Goal: Task Accomplishment & Management: Complete application form

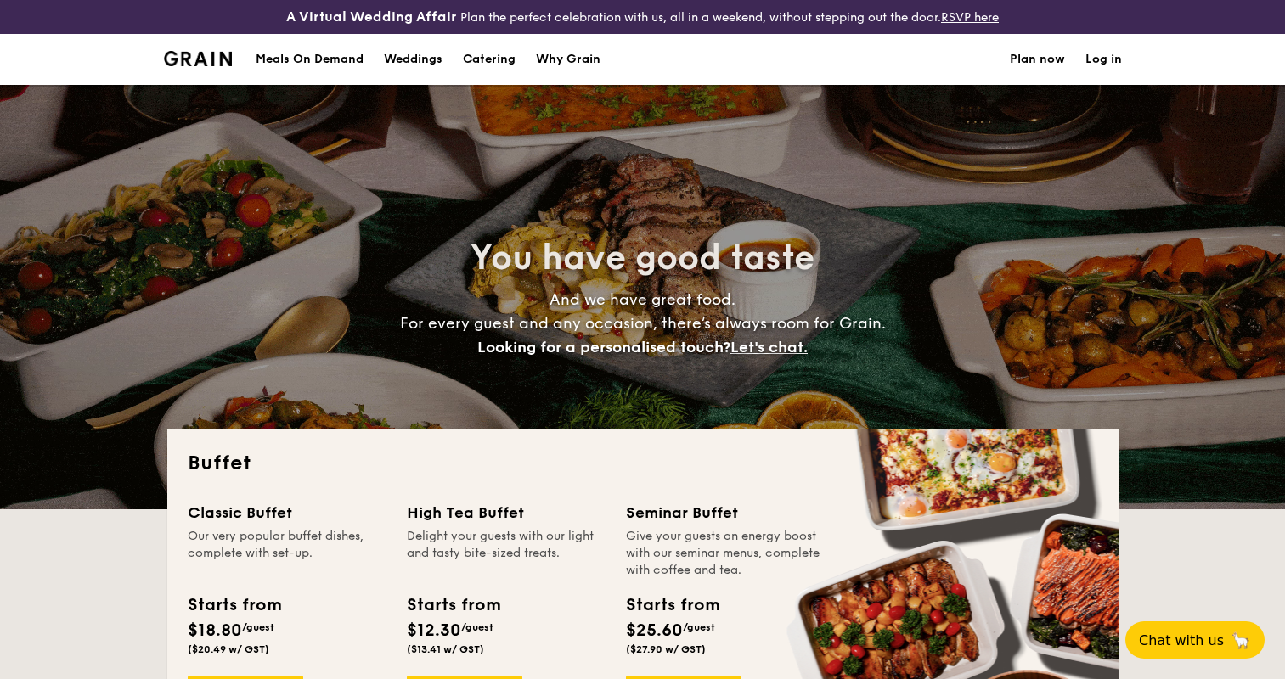
select select
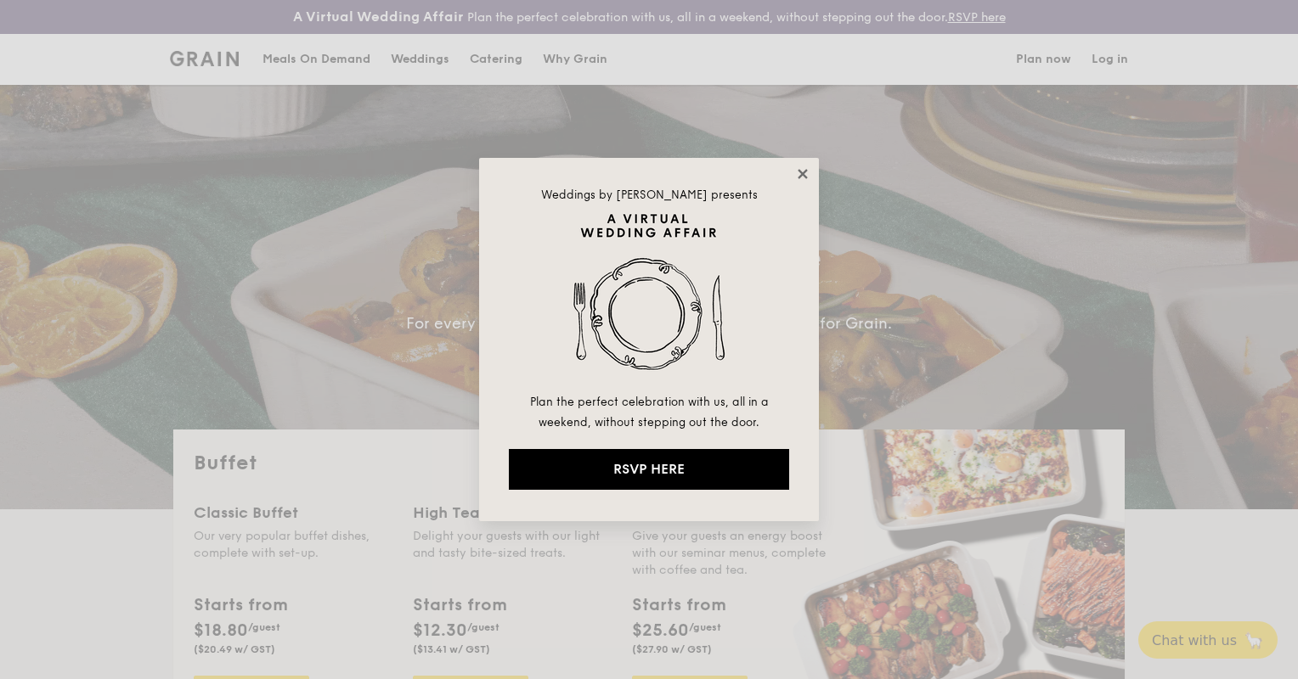
click at [798, 176] on icon at bounding box center [802, 173] width 9 height 9
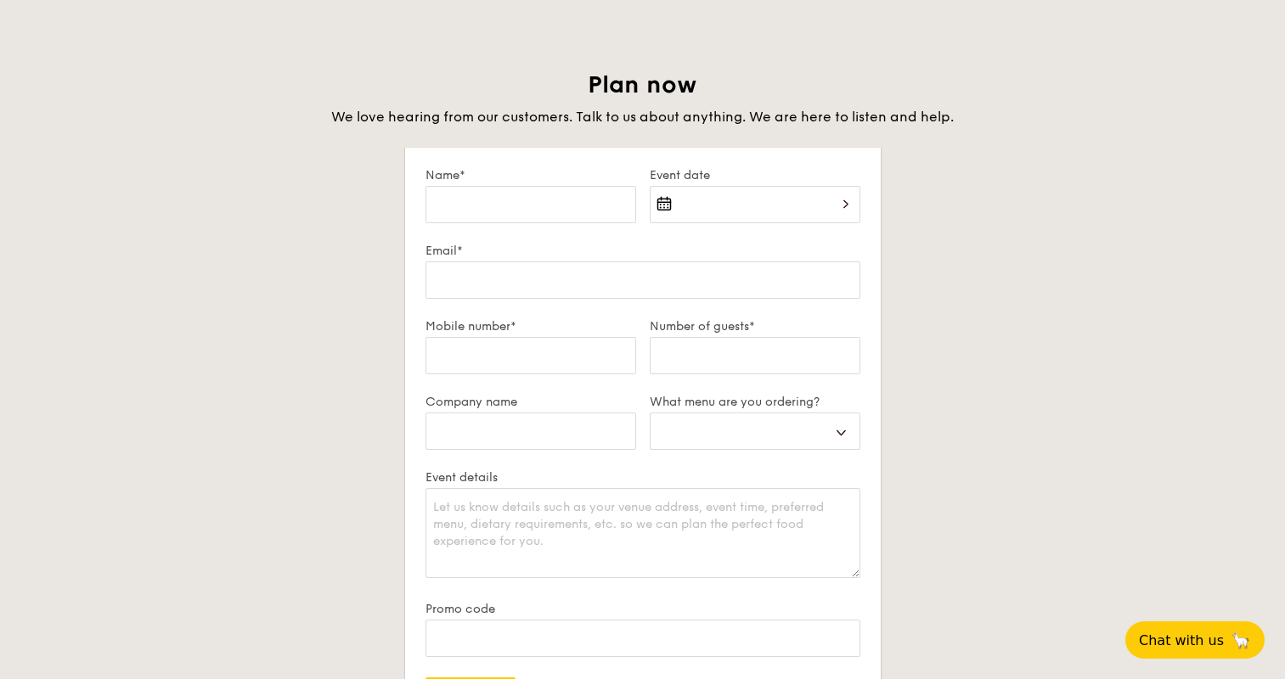
scroll to position [2973, 0]
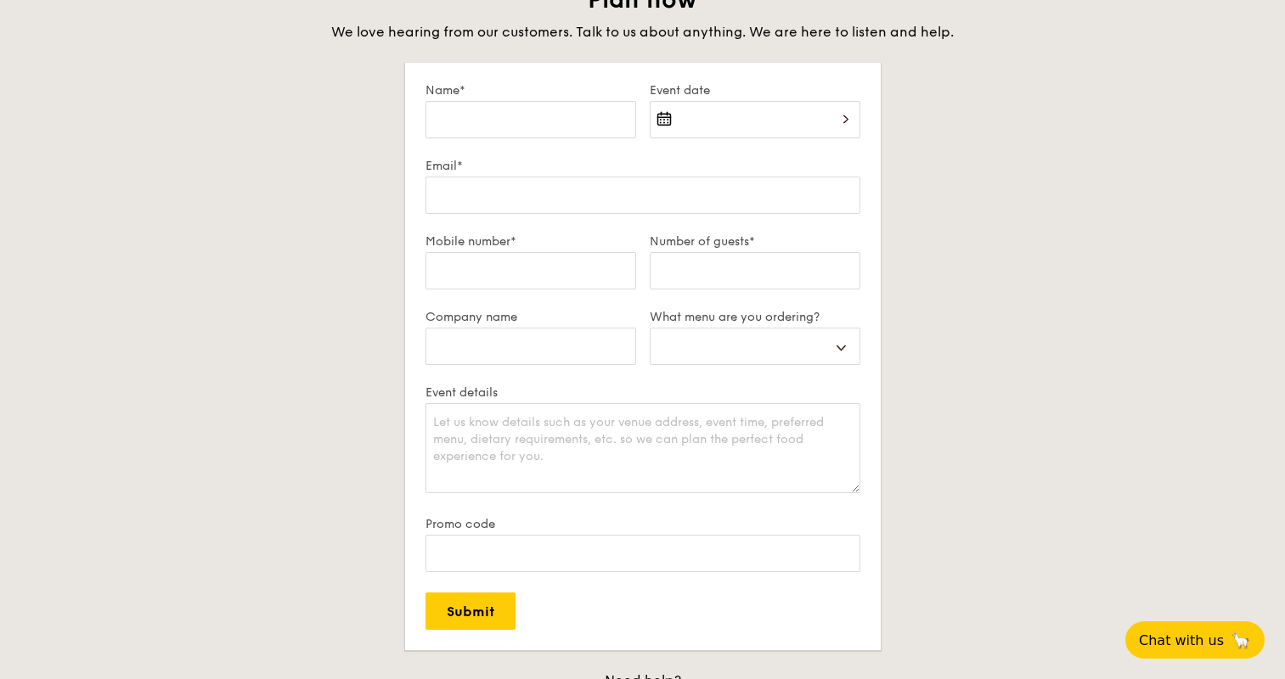
click at [802, 110] on input "Event date" at bounding box center [755, 119] width 211 height 37
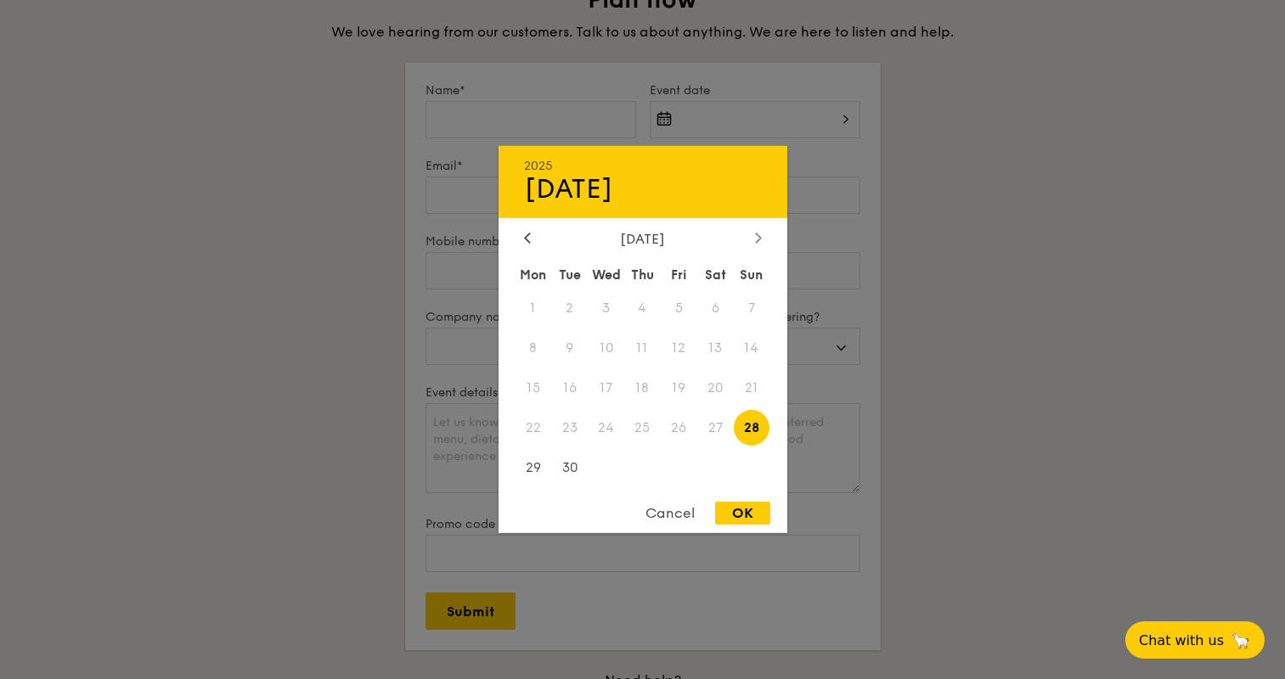
click at [753, 233] on div at bounding box center [758, 239] width 15 height 16
click at [576, 390] on span "11" at bounding box center [569, 388] width 37 height 37
click at [737, 506] on div "OK" at bounding box center [742, 513] width 55 height 23
type input "[DATE]"
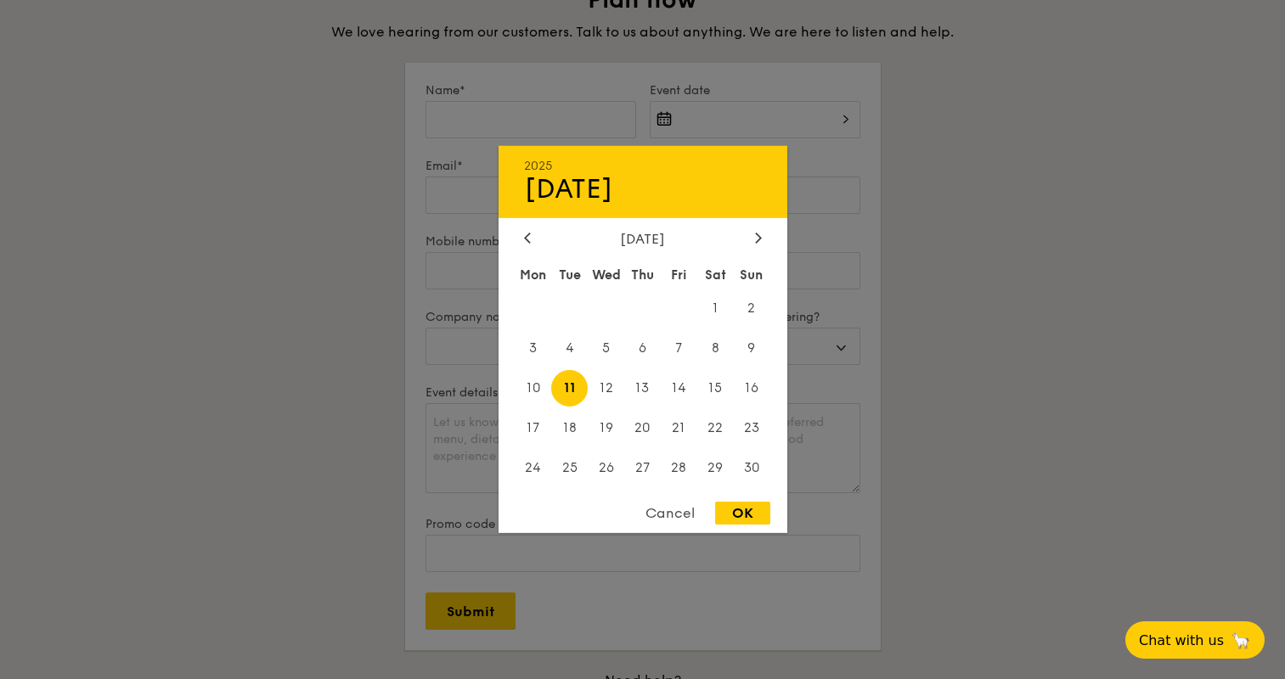
select select
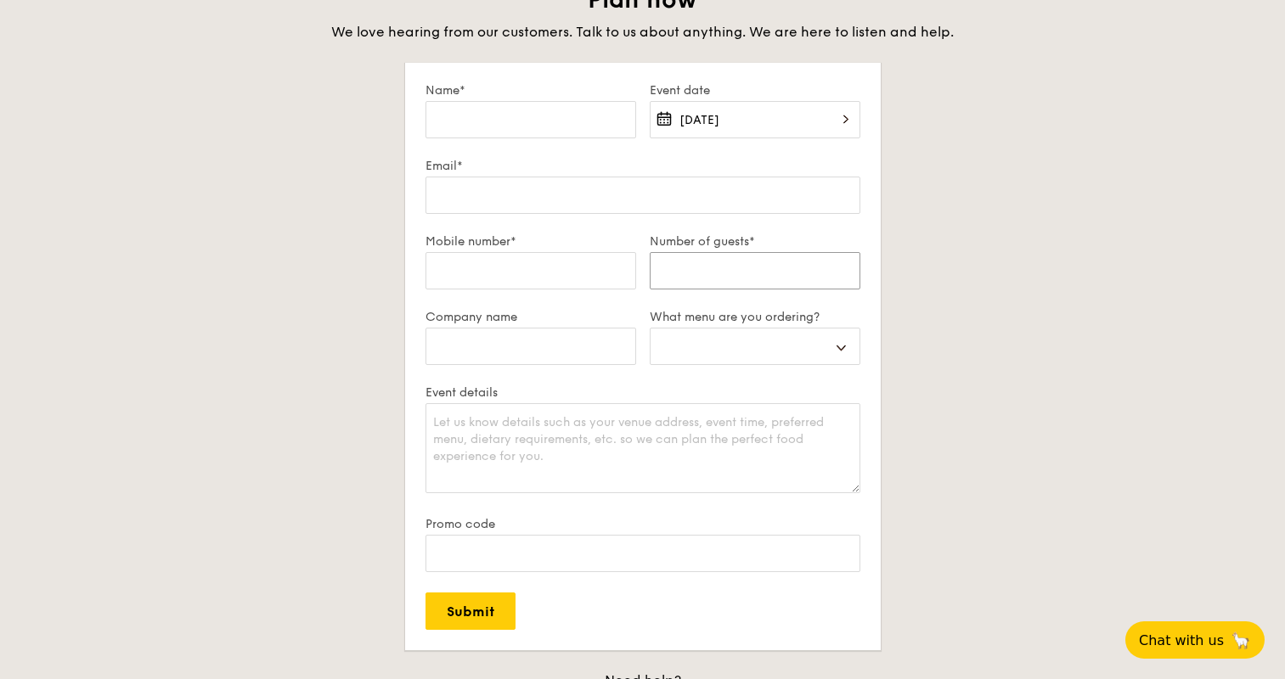
click at [709, 276] on input "Number of guests*" at bounding box center [755, 270] width 211 height 37
type input "3"
select select
type input "35"
select select
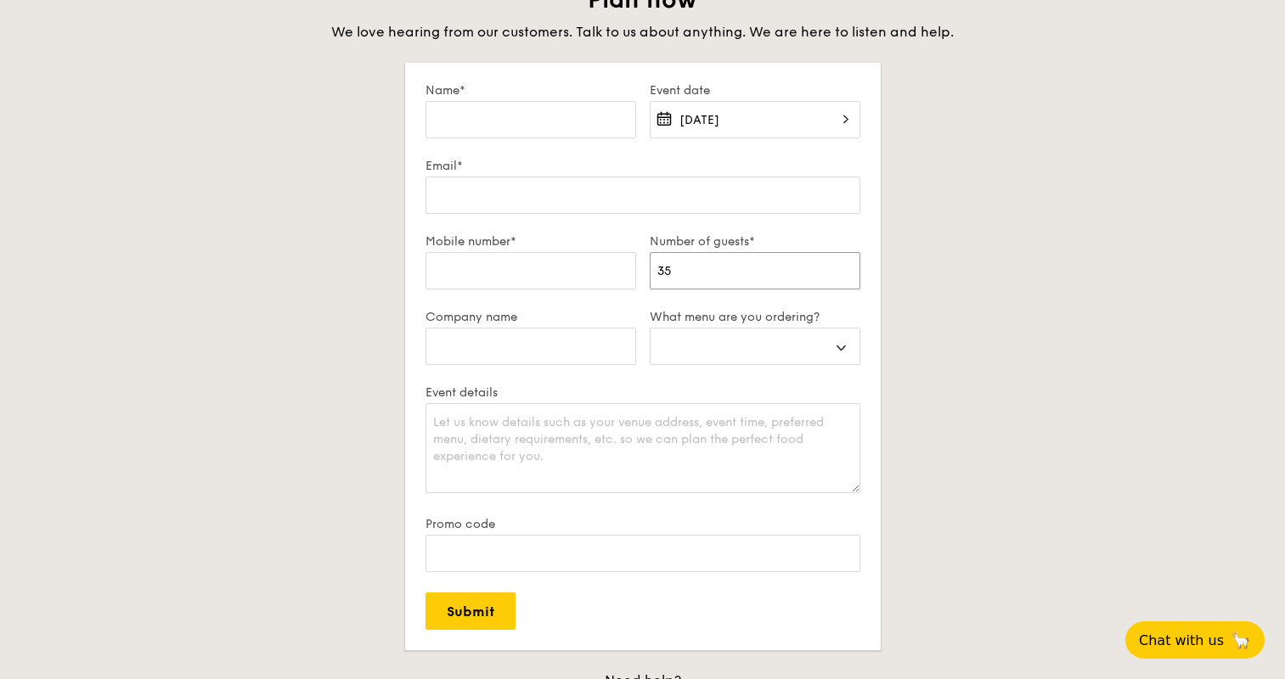
type input "35"
click at [530, 126] on input "Name*" at bounding box center [531, 119] width 211 height 37
type input "T"
select select
type input "Ta"
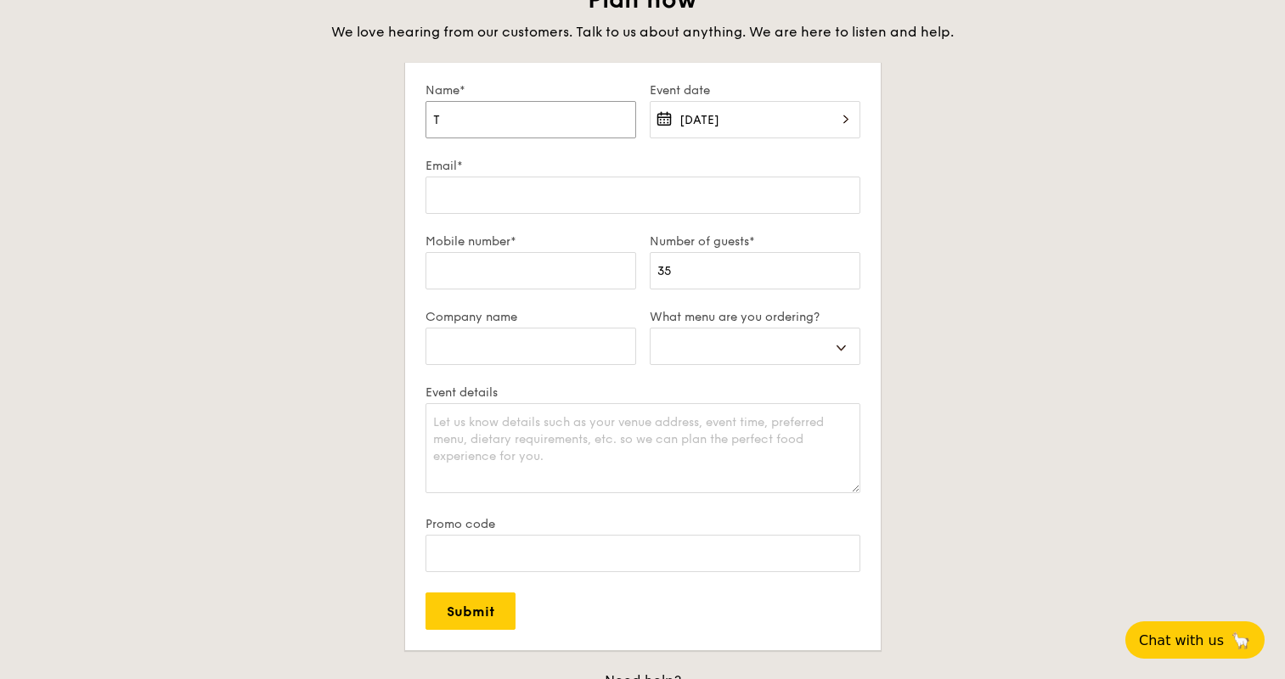
select select
type input "Tan"
select select
type input "[PERSON_NAME]"
select select
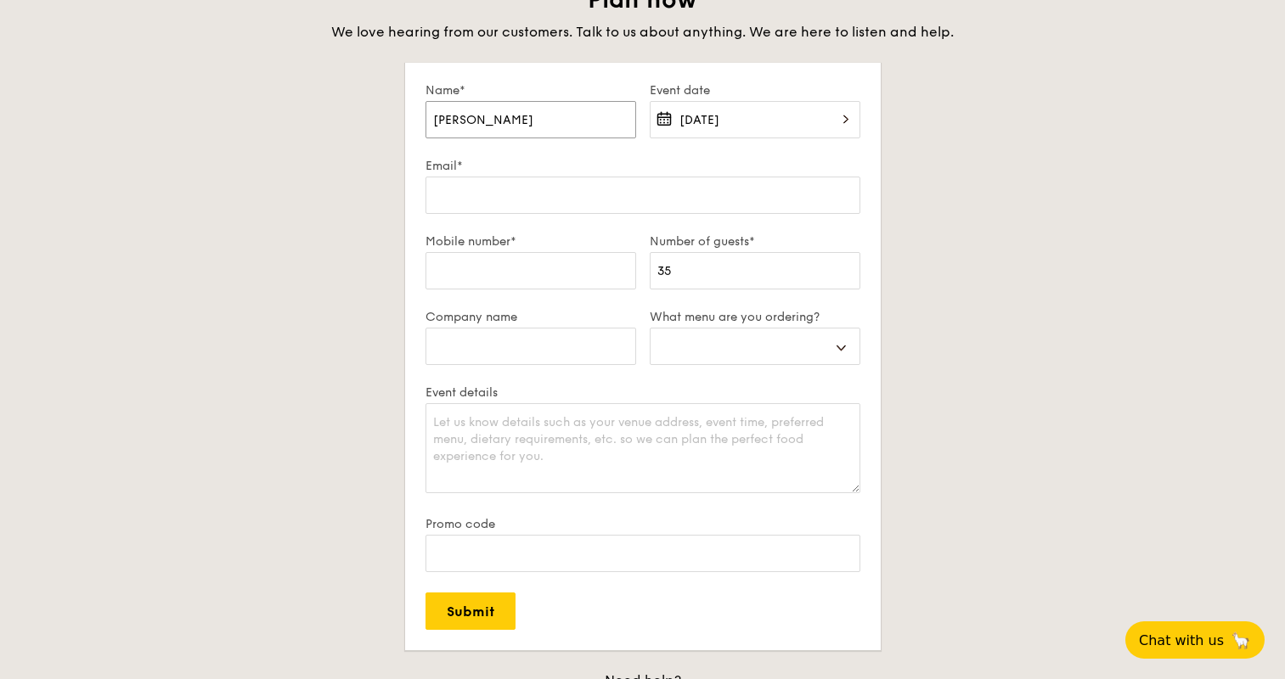
type input "Tan We"
select select
type input "[PERSON_NAME]"
select select
type input "[PERSON_NAME]"
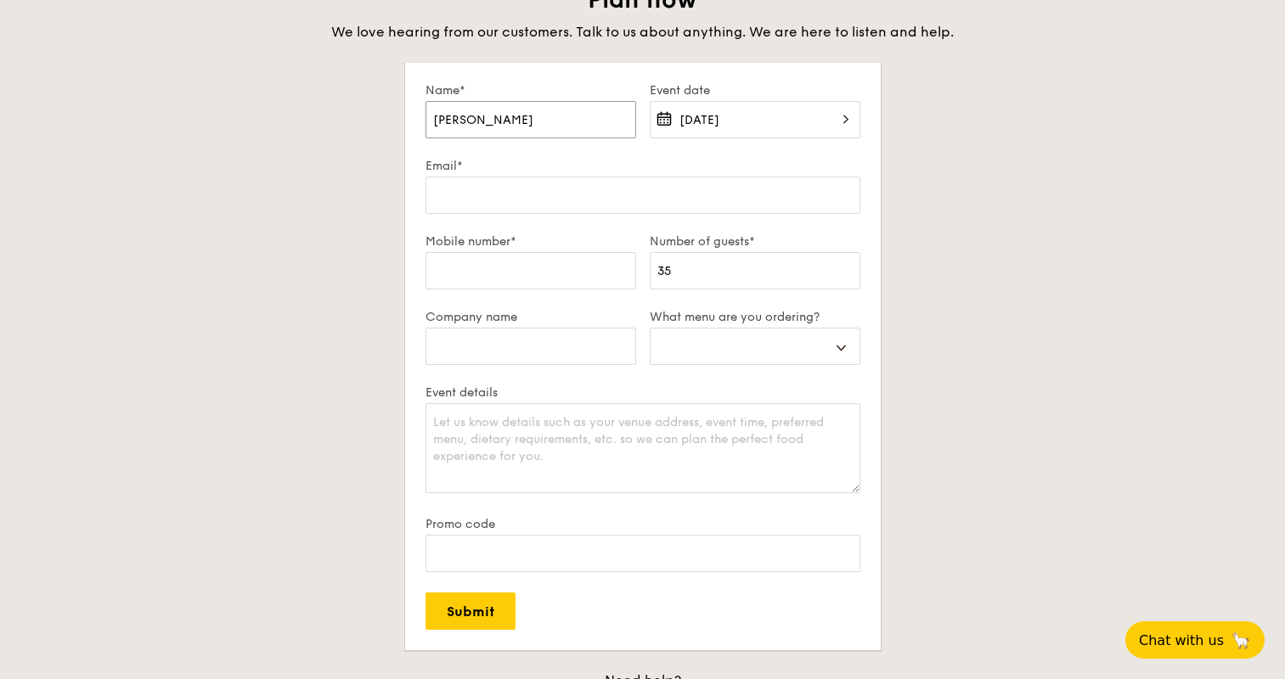
select select
type input "[PERSON_NAME]"
select select
type input "[PERSON_NAME]"
select select
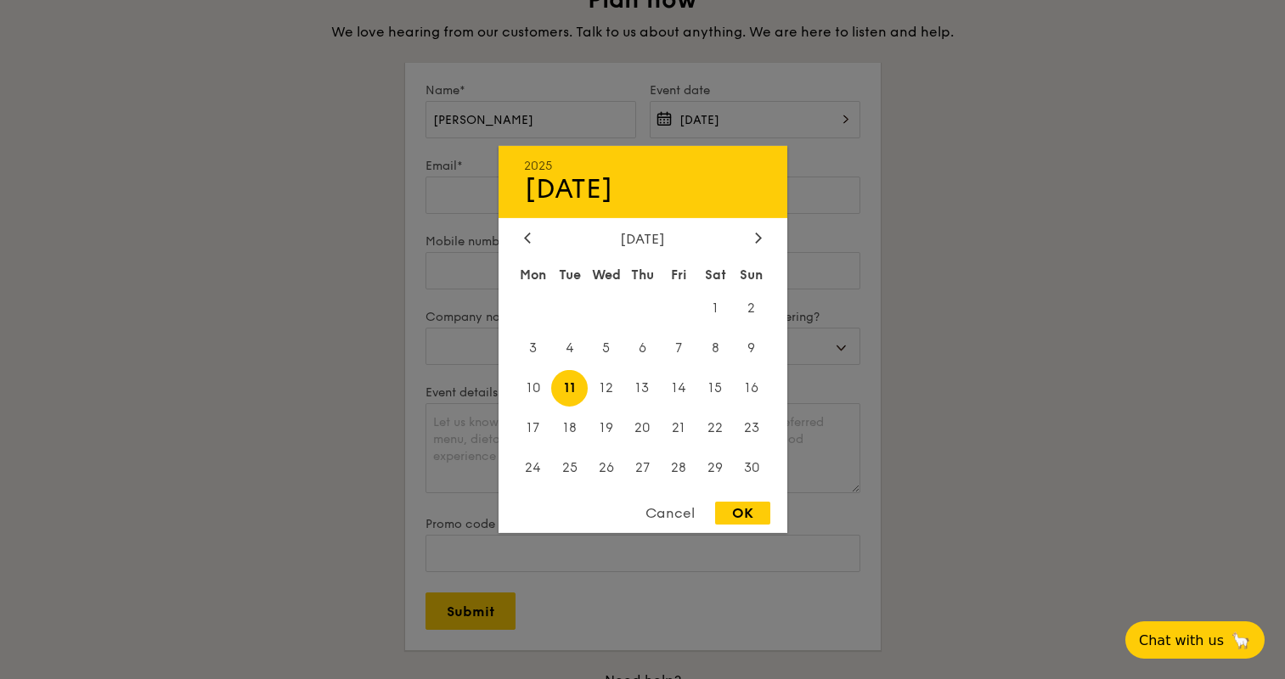
click at [669, 504] on div "Cancel" at bounding box center [670, 513] width 83 height 23
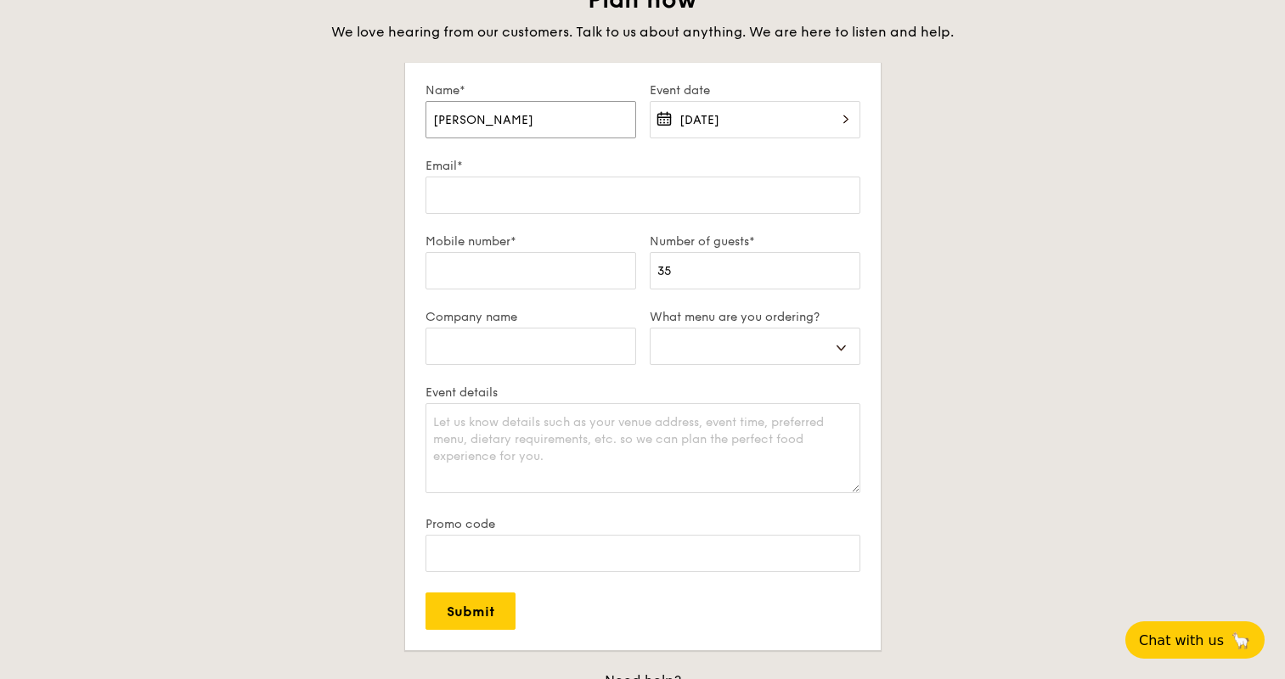
click at [537, 121] on input "[PERSON_NAME]" at bounding box center [531, 119] width 211 height 37
type input "[PERSON_NAME]"
select select
type input "[PERSON_NAME]"
select select
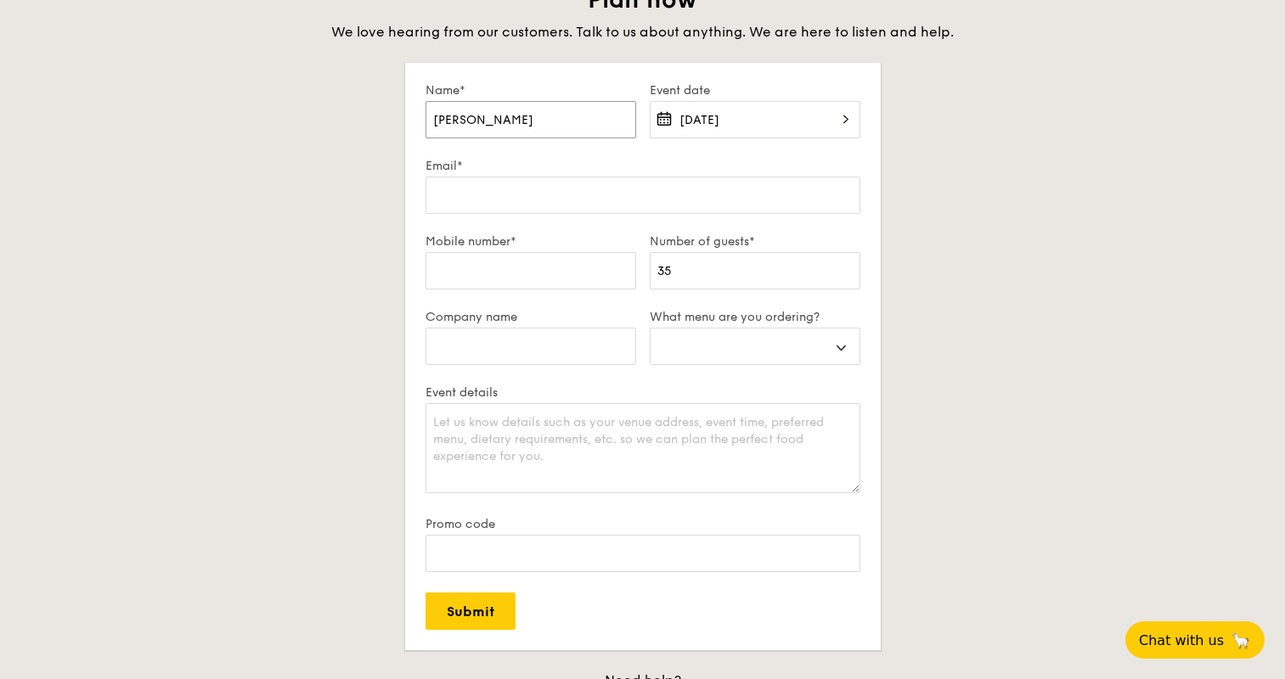
type input "[PERSON_NAME]"
click at [515, 189] on input "Email*" at bounding box center [643, 195] width 435 height 37
type input "[EMAIL_ADDRESS][DOMAIN_NAME]"
select select
type input "96490476"
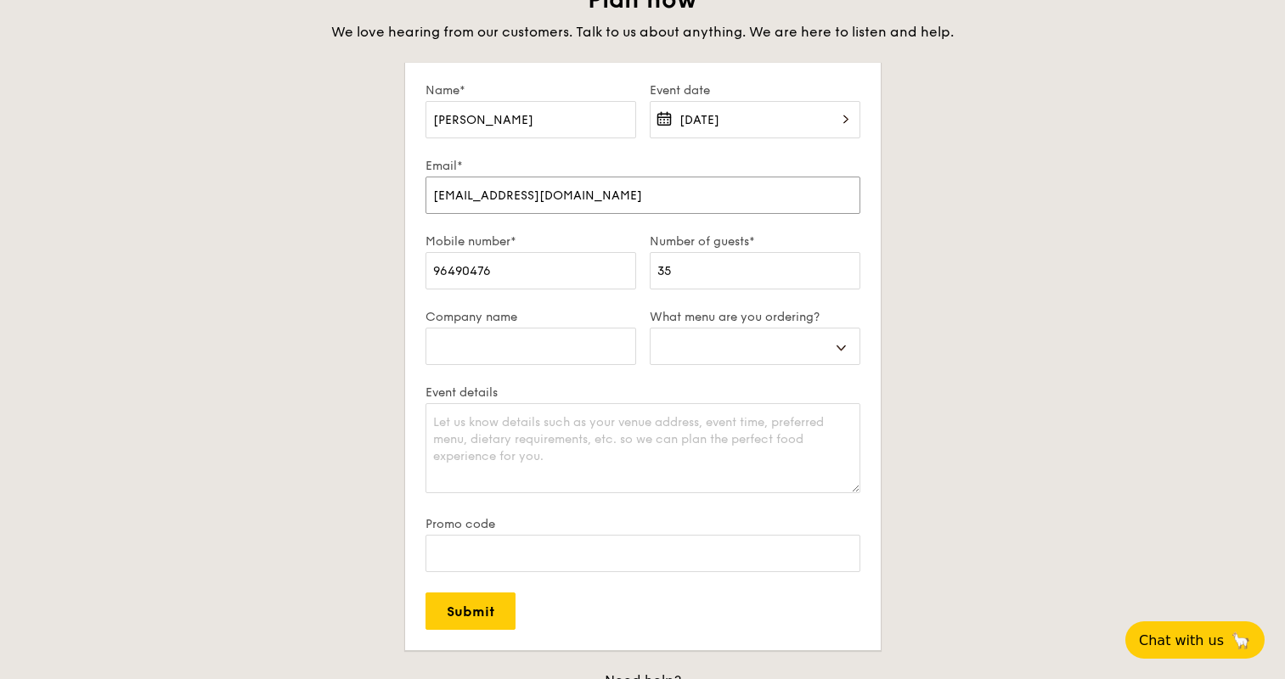
type input "[GEOGRAPHIC_DATA]"
click at [529, 275] on input "96490476" at bounding box center [531, 270] width 211 height 37
click at [541, 262] on input "96490476" at bounding box center [531, 270] width 211 height 37
click at [606, 243] on label "Mobile number*" at bounding box center [531, 241] width 211 height 14
click at [606, 252] on input "96490476" at bounding box center [531, 270] width 211 height 37
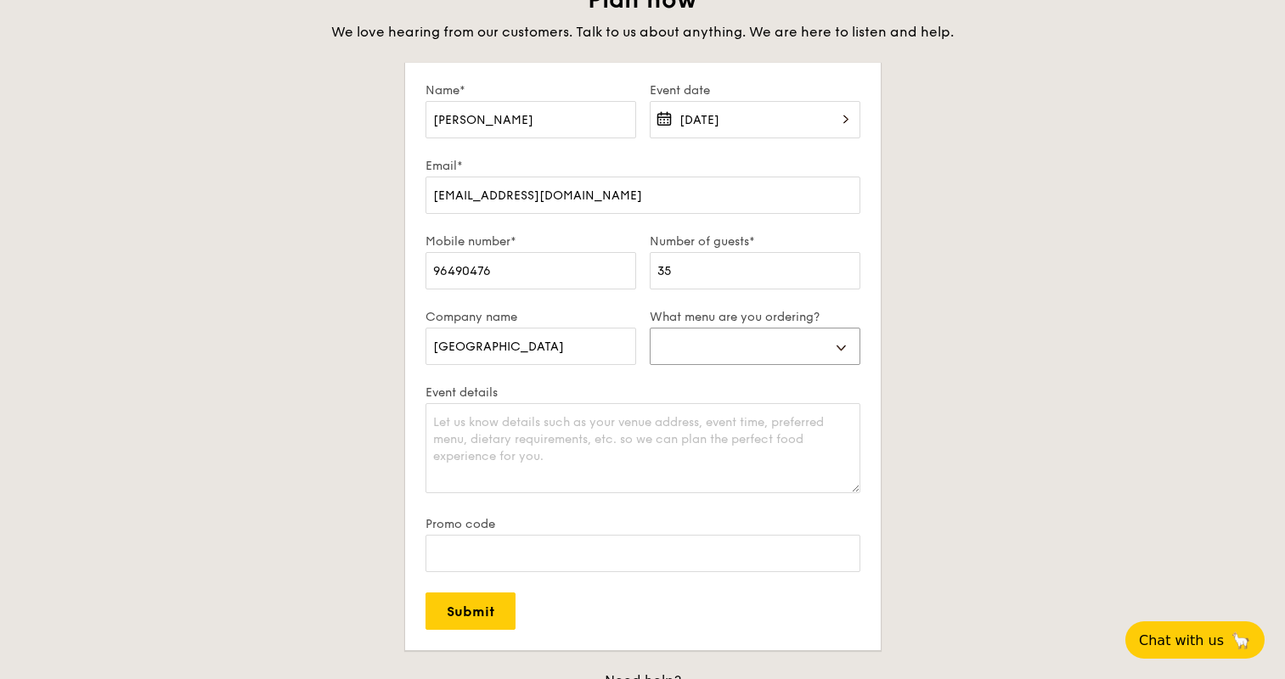
select select "buffet"
click at [693, 453] on textarea "Event details" at bounding box center [643, 448] width 435 height 90
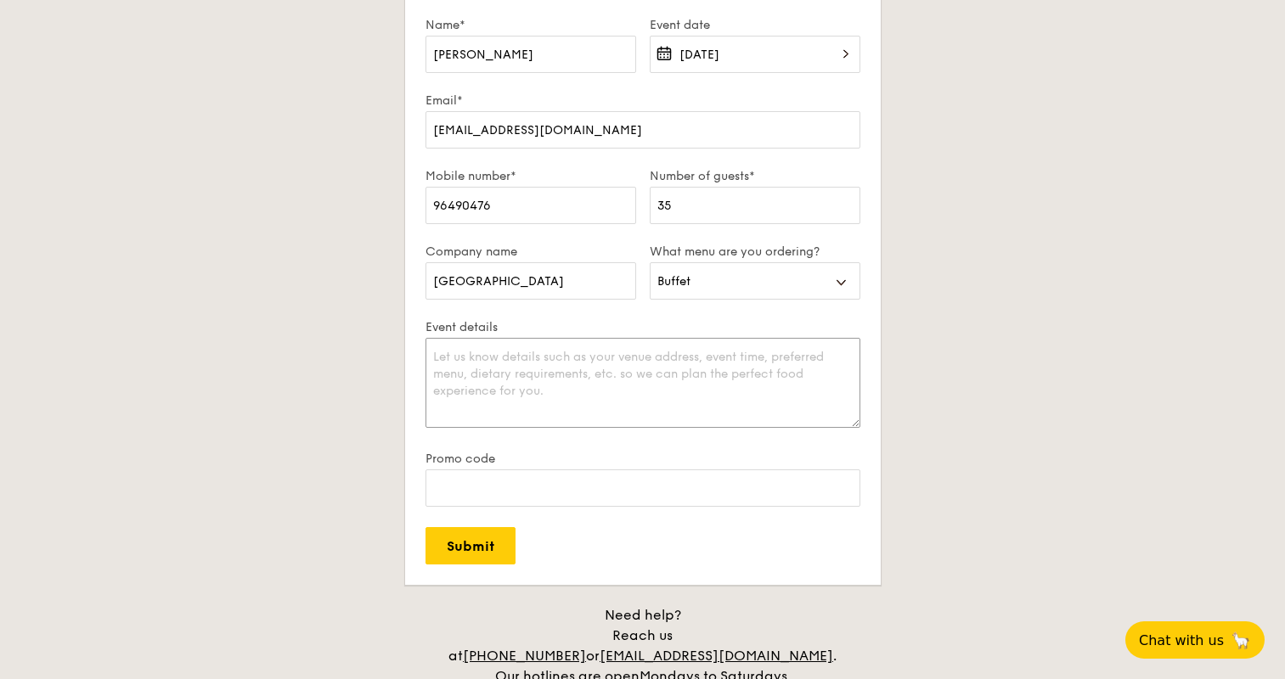
scroll to position [3058, 0]
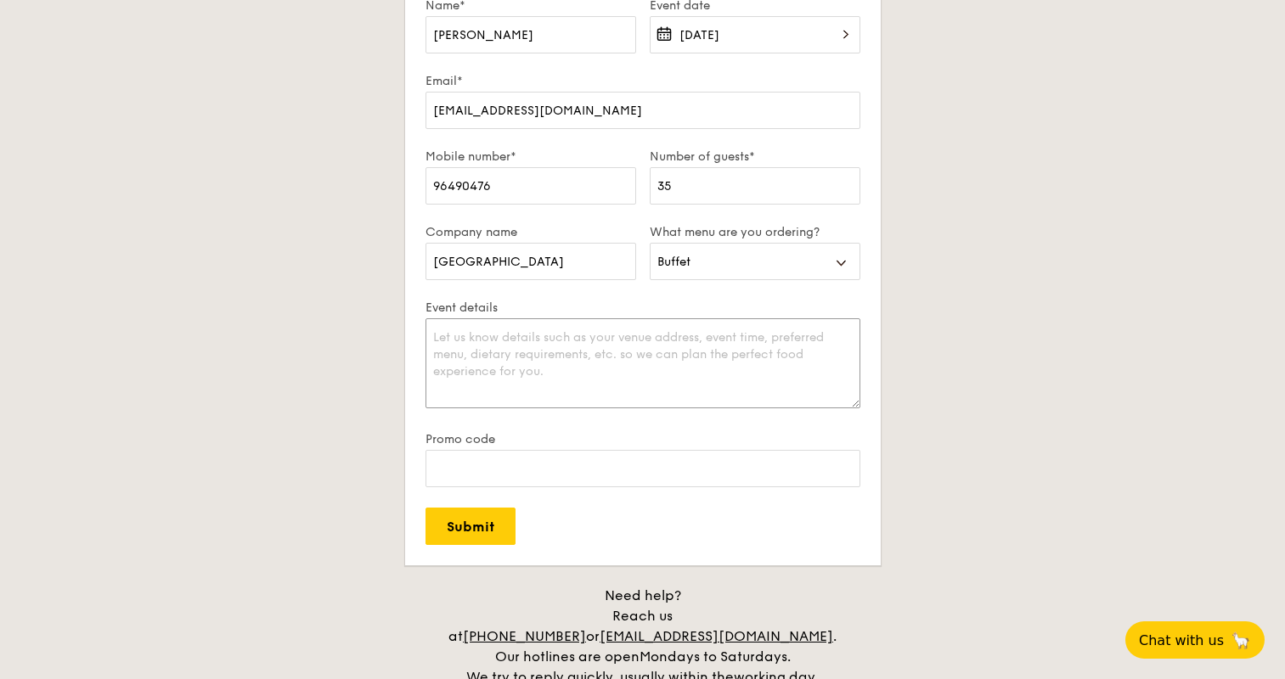
click at [781, 384] on textarea "Event details" at bounding box center [643, 364] width 435 height 90
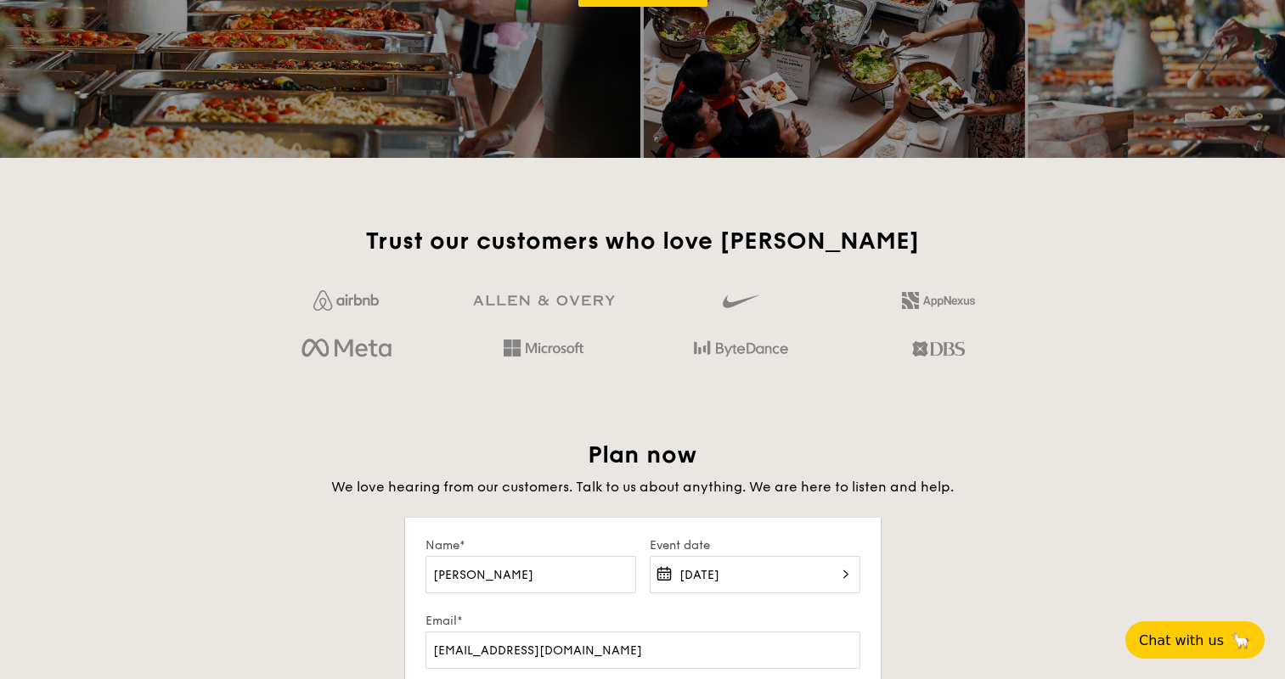
scroll to position [3197, 0]
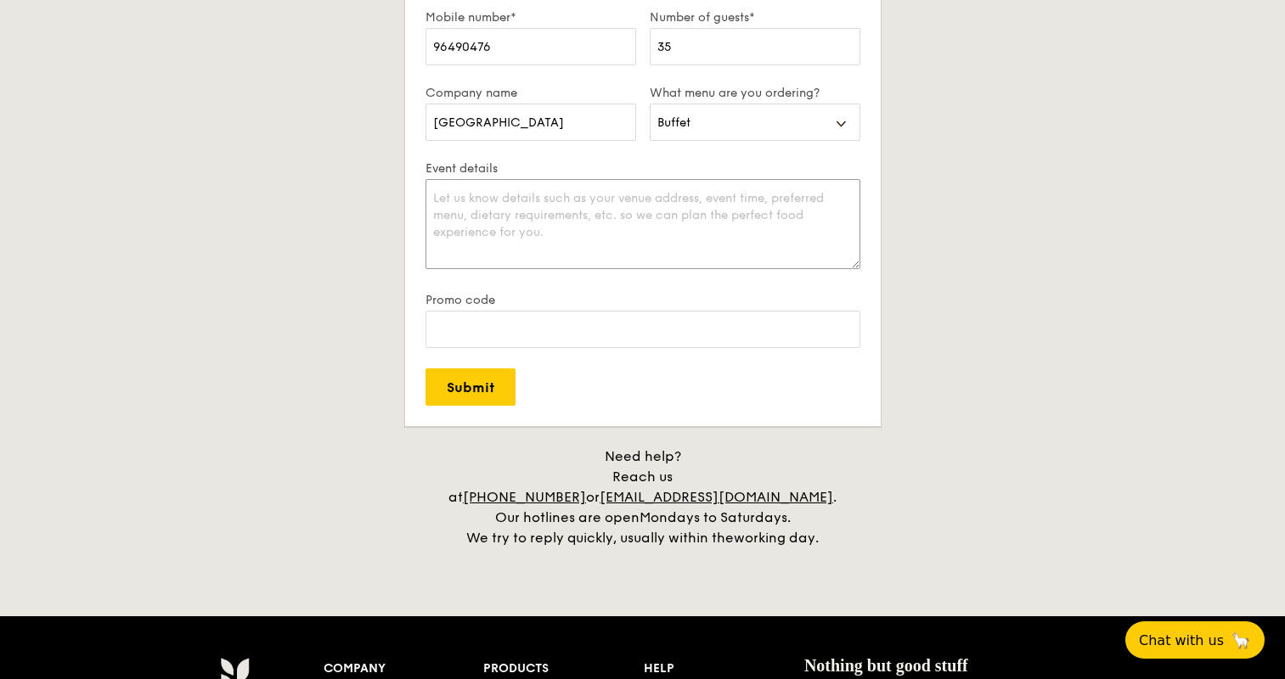
click at [499, 227] on textarea "Event details" at bounding box center [643, 224] width 435 height 90
click at [507, 228] on textarea "Event details" at bounding box center [643, 224] width 435 height 90
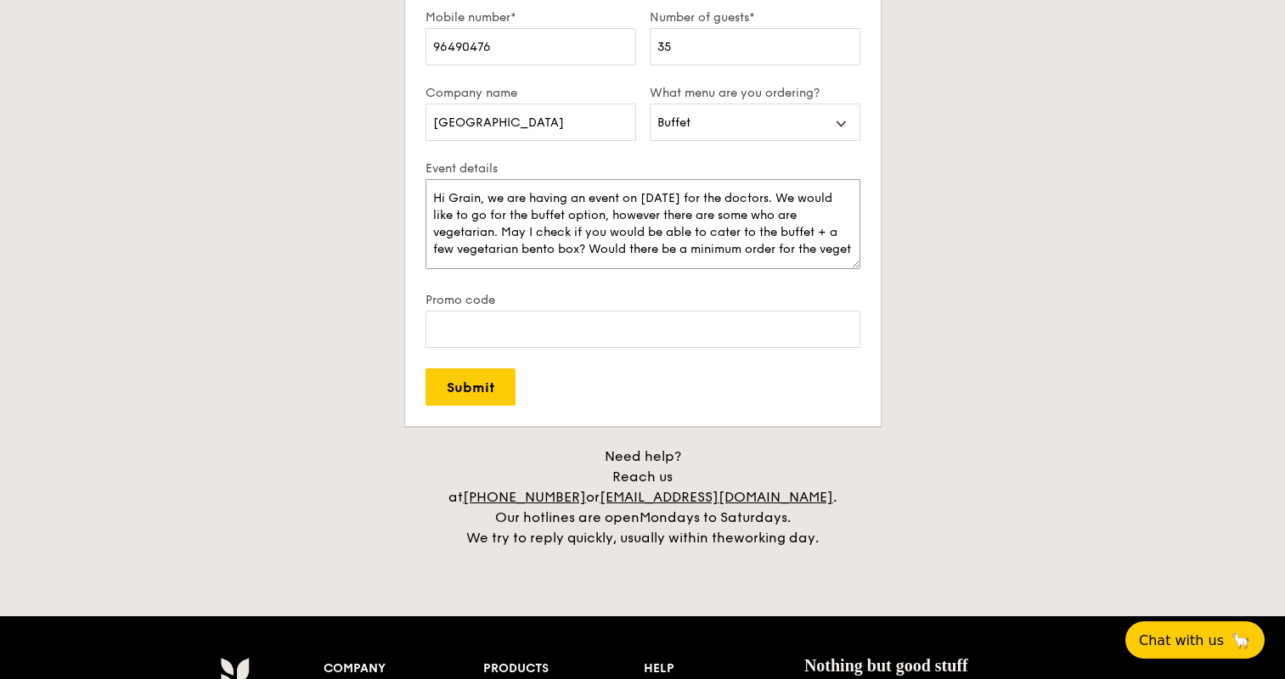
scroll to position [5, 0]
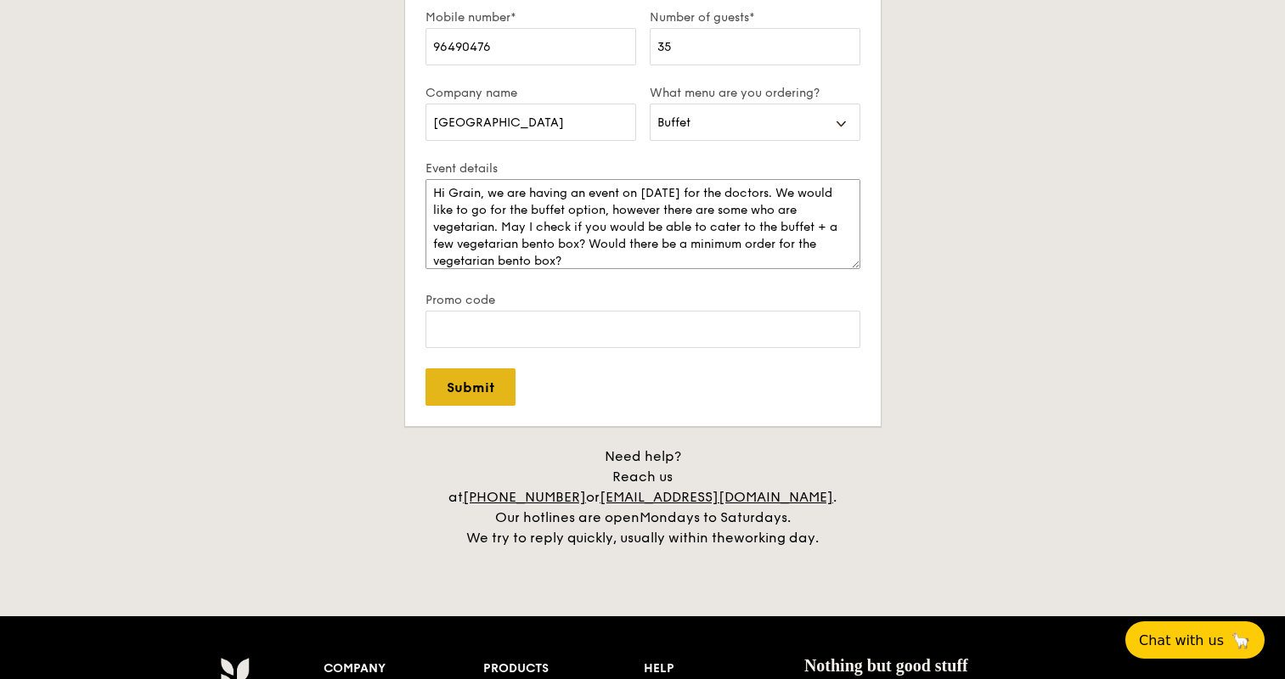
type textarea "Hi Grain, we are having an event on [DATE] for the doctors. We would like to go…"
click at [482, 392] on input "Submit" at bounding box center [471, 387] width 90 height 37
select select
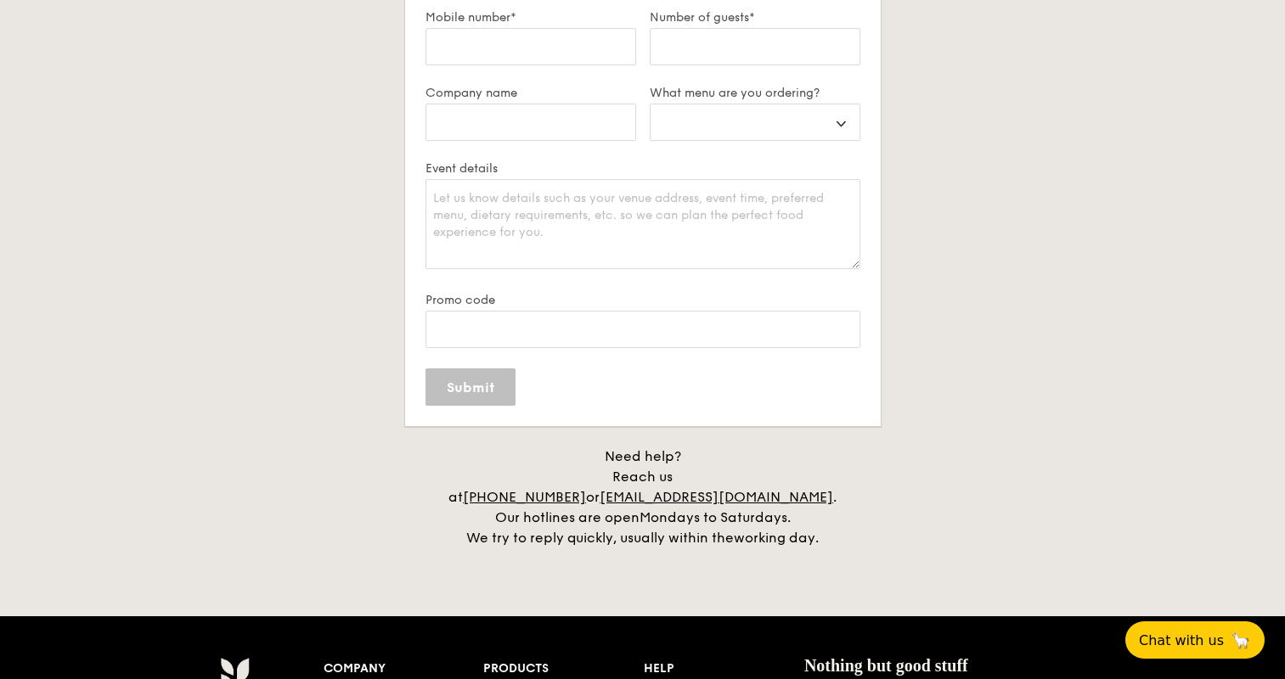
scroll to position [0, 0]
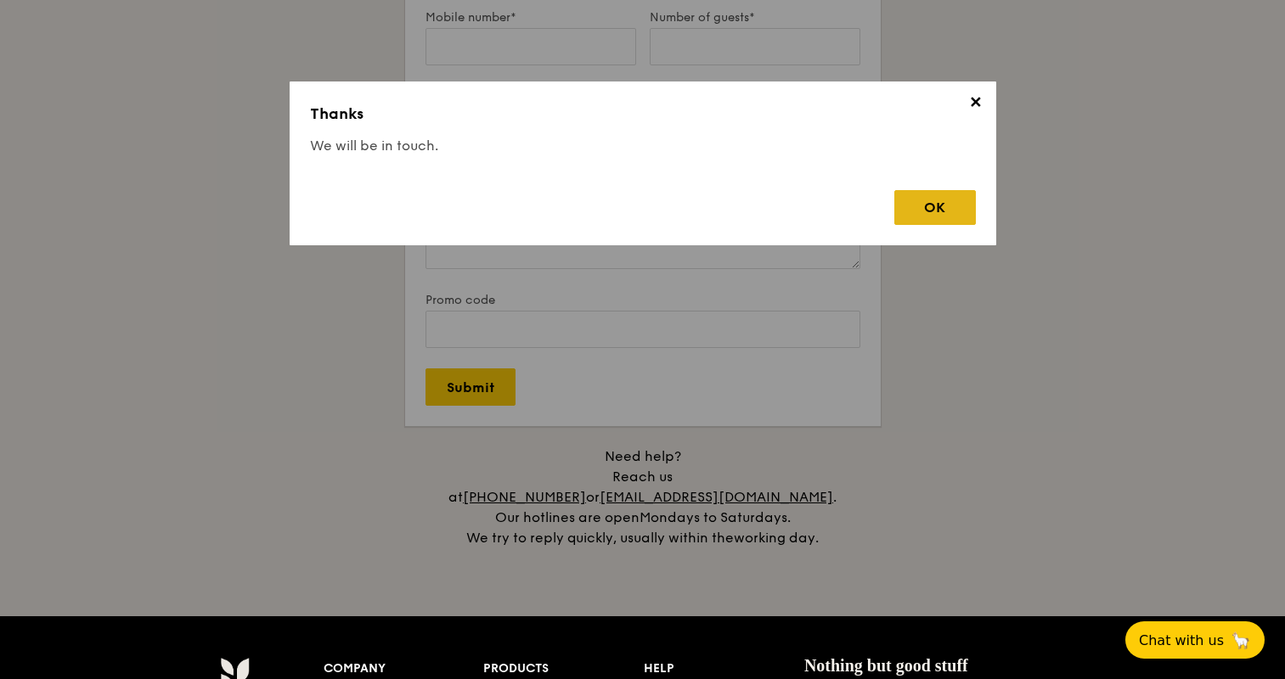
click at [957, 206] on div "OK" at bounding box center [935, 207] width 82 height 35
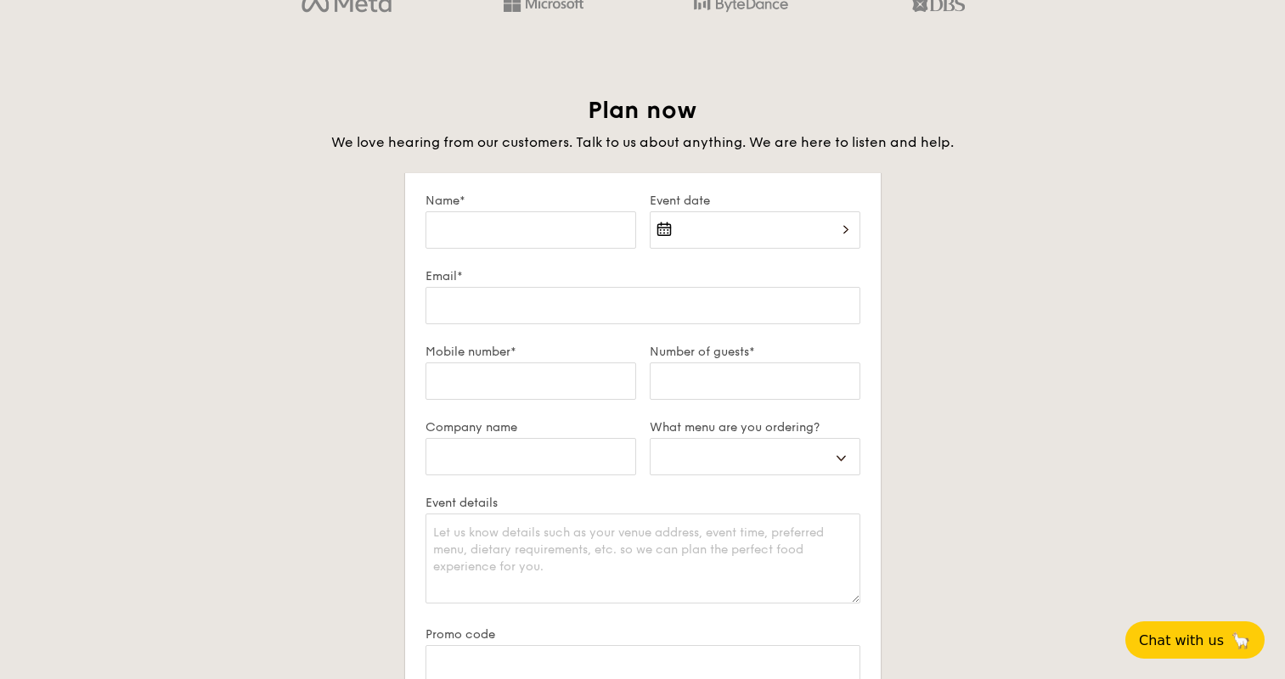
scroll to position [2857, 0]
